Goal: Check status: Check status

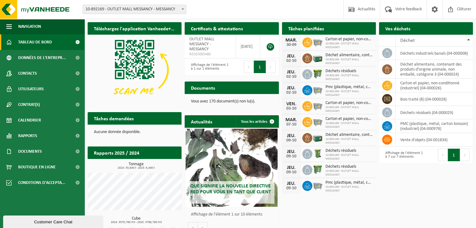
click at [311, 30] on h2 "Tâches planifiées" at bounding box center [306, 28] width 48 height 12
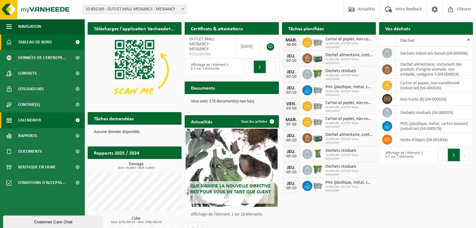
click at [23, 117] on span "Calendrier" at bounding box center [29, 121] width 23 height 16
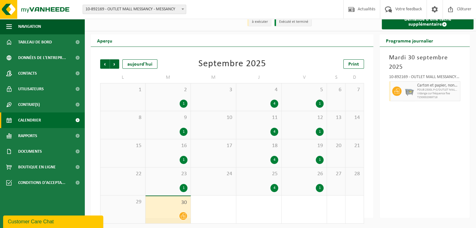
scroll to position [9, 0]
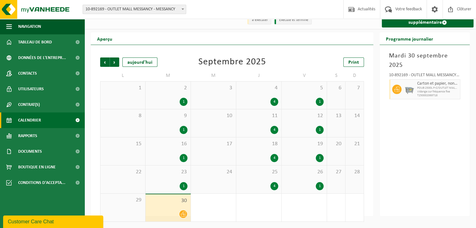
click at [274, 186] on div "4" at bounding box center [274, 186] width 8 height 8
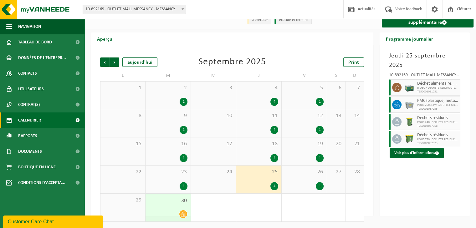
click at [274, 161] on div "4" at bounding box center [274, 158] width 8 height 8
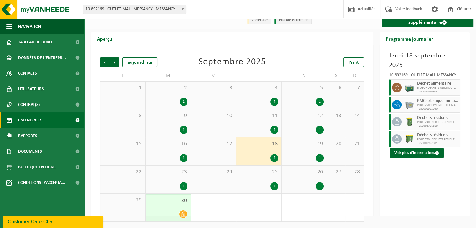
click at [277, 186] on div "4" at bounding box center [274, 186] width 8 height 8
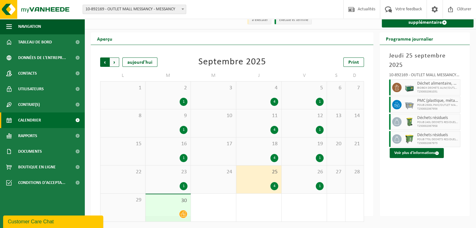
click at [113, 63] on span "Suivant" at bounding box center [114, 62] width 9 height 9
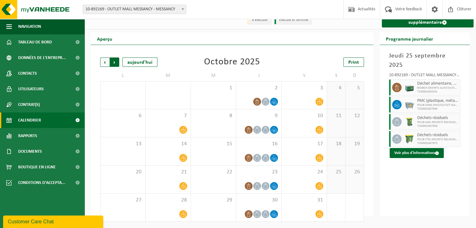
click at [103, 65] on span "Précédent" at bounding box center [104, 62] width 9 height 9
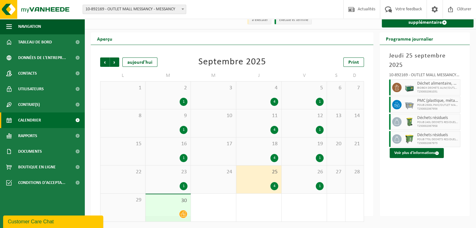
click at [258, 183] on div "4" at bounding box center [258, 186] width 39 height 8
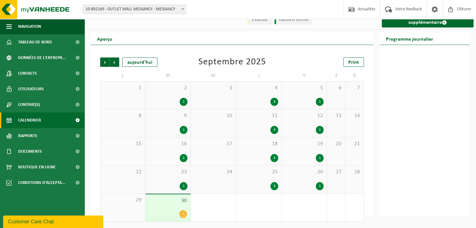
click at [259, 91] on span "4" at bounding box center [258, 88] width 39 height 7
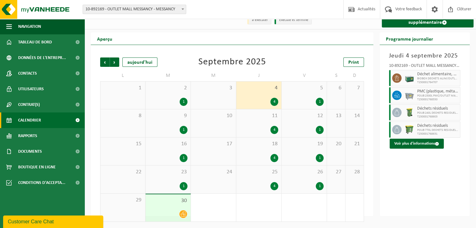
click at [263, 119] on span "11" at bounding box center [258, 116] width 39 height 7
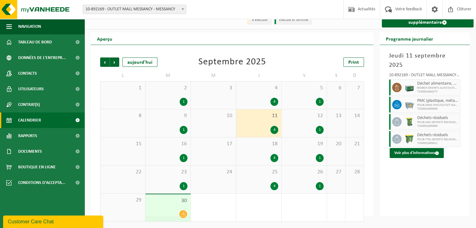
click at [264, 149] on div "18 4" at bounding box center [258, 152] width 45 height 28
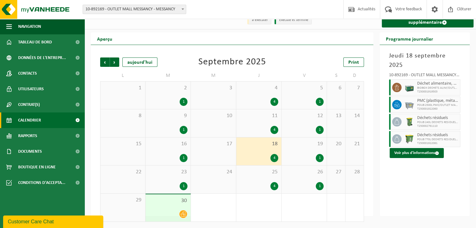
click at [267, 153] on div "18 4" at bounding box center [258, 152] width 45 height 28
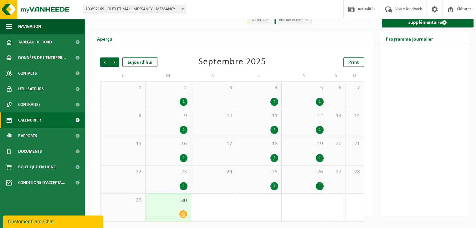
click at [267, 153] on div "18 4" at bounding box center [258, 152] width 45 height 28
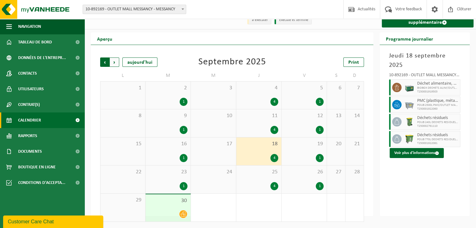
click at [117, 63] on span "Suivant" at bounding box center [114, 62] width 9 height 9
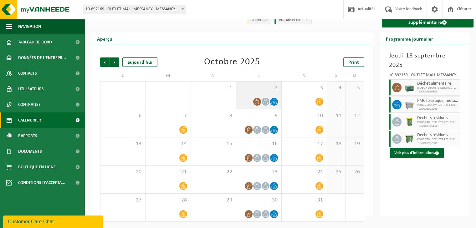
click at [246, 90] on span "2" at bounding box center [258, 88] width 39 height 7
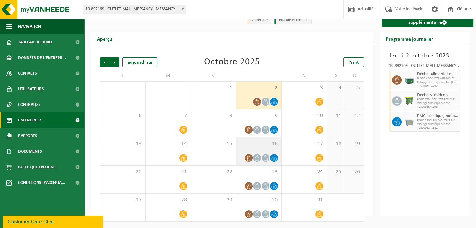
click at [268, 148] on div "16" at bounding box center [258, 152] width 45 height 28
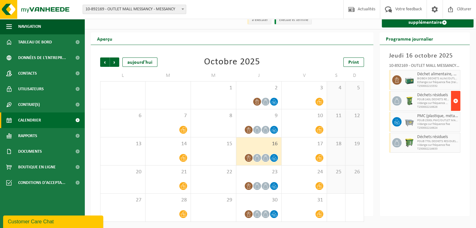
click at [453, 103] on span "button" at bounding box center [455, 101] width 5 height 13
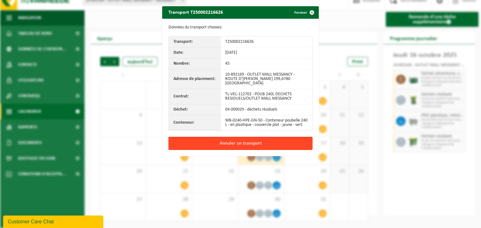
click at [268, 147] on button "Annuler un transport" at bounding box center [240, 143] width 144 height 13
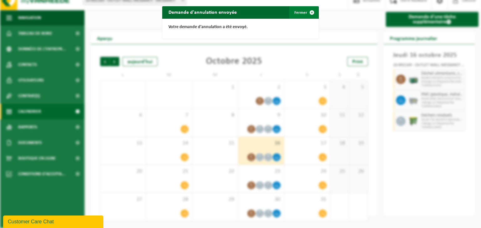
click at [305, 13] on span "button" at bounding box center [311, 12] width 13 height 13
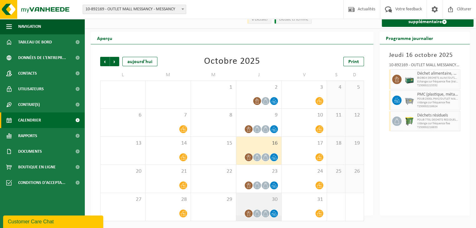
click at [261, 202] on span "30" at bounding box center [258, 199] width 39 height 7
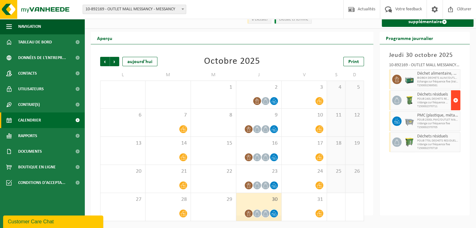
click at [455, 98] on span "button" at bounding box center [455, 100] width 5 height 13
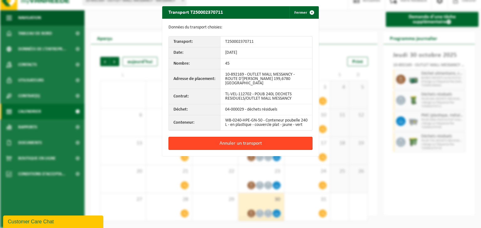
click at [270, 142] on button "Annuler un transport" at bounding box center [240, 143] width 144 height 13
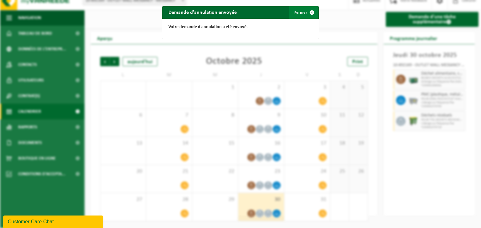
click at [302, 13] on button "Fermer" at bounding box center [303, 12] width 29 height 13
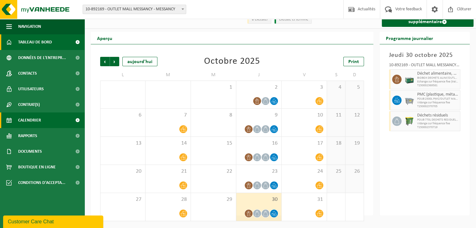
click at [45, 44] on span "Tableau de bord" at bounding box center [35, 42] width 34 height 16
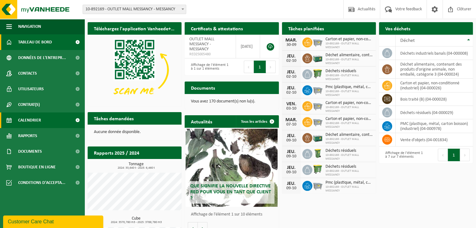
click at [21, 117] on span "Calendrier" at bounding box center [29, 121] width 23 height 16
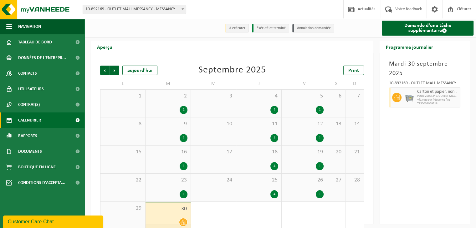
scroll to position [9, 0]
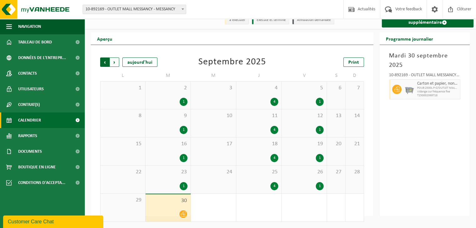
click at [115, 59] on span "Suivant" at bounding box center [114, 62] width 9 height 9
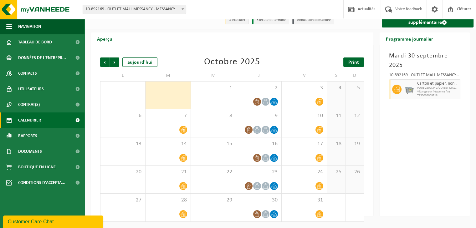
click at [357, 64] on span "Print" at bounding box center [353, 62] width 11 height 5
